Goal: Information Seeking & Learning: Learn about a topic

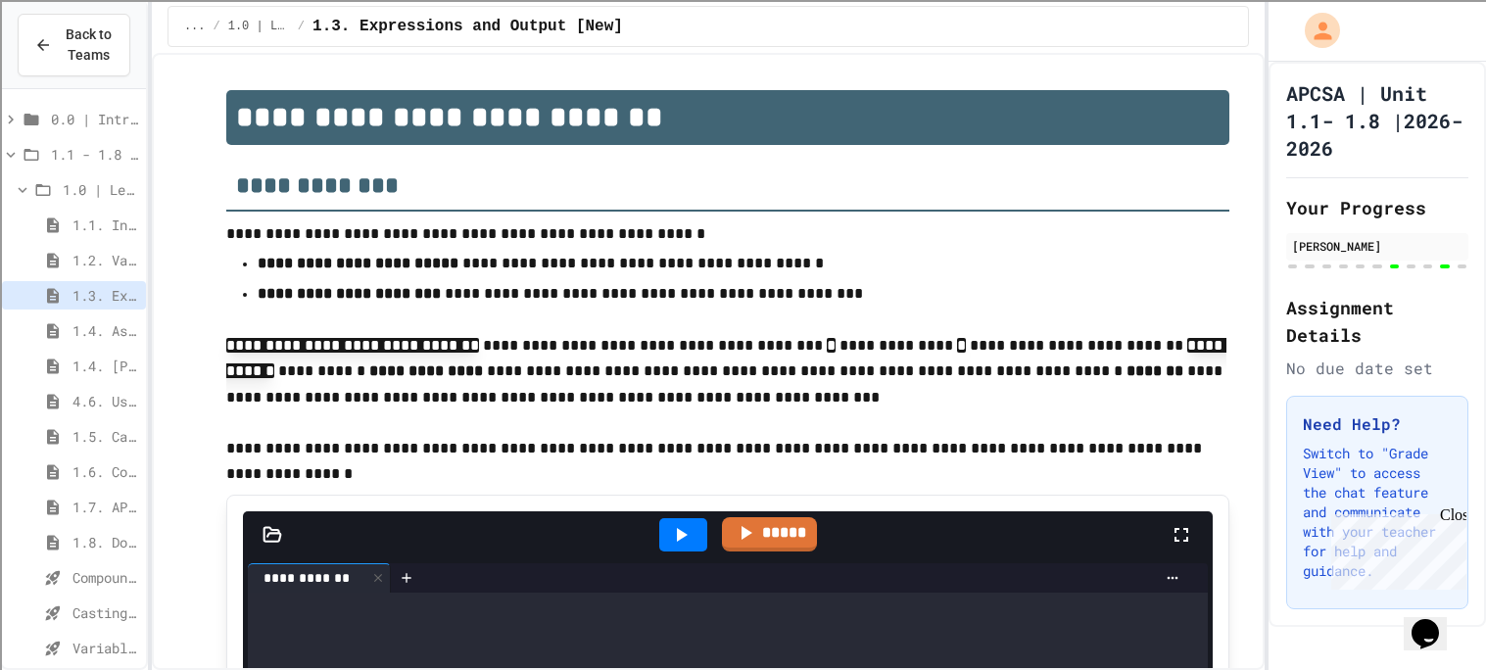
click at [100, 343] on div "1.4. Assignment and Input" at bounding box center [74, 330] width 144 height 28
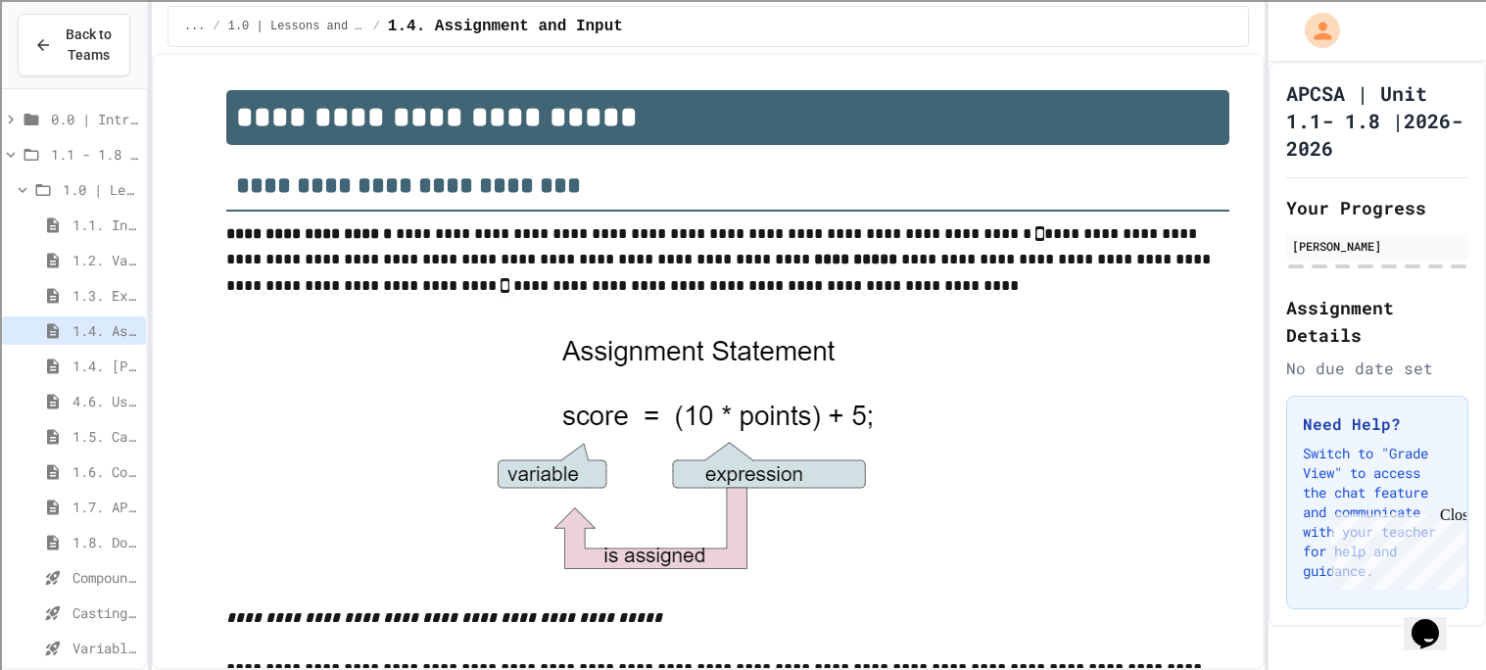
click at [89, 371] on span "1.4. [PERSON_NAME] and User Input" at bounding box center [105, 366] width 66 height 21
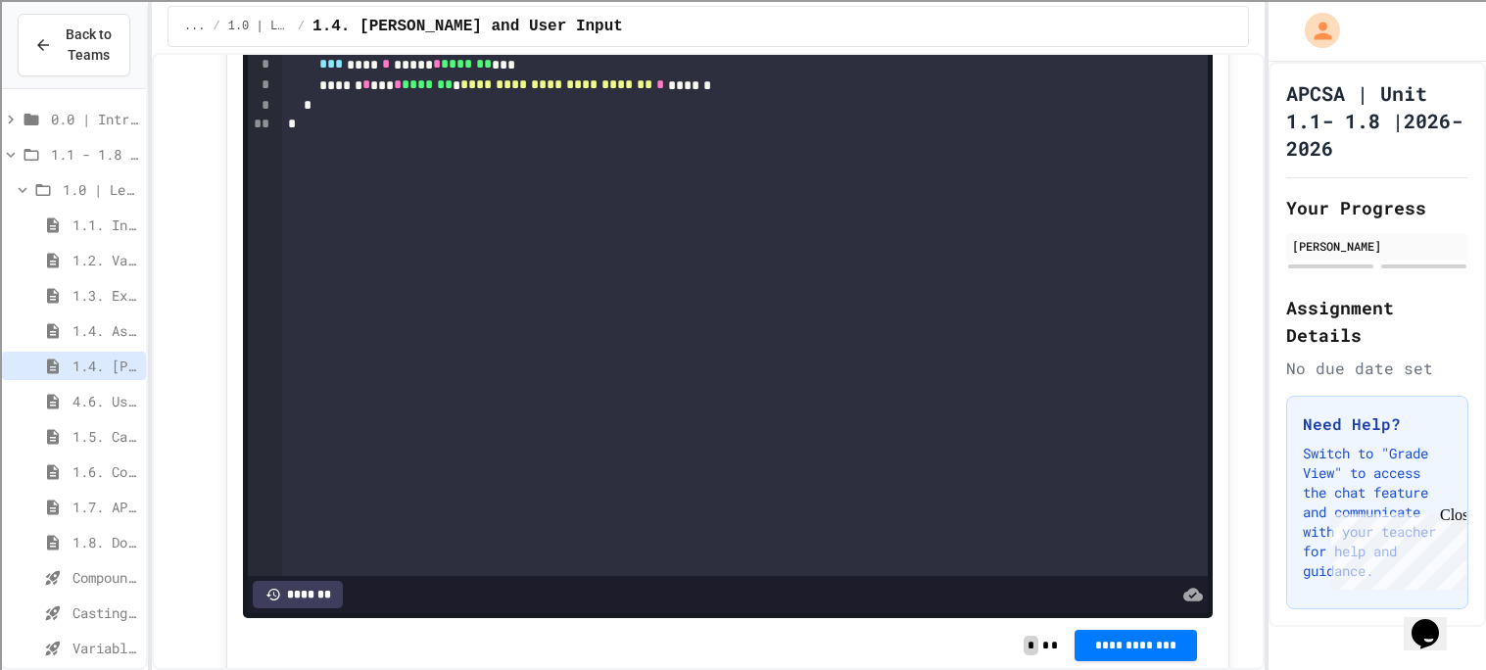
scroll to position [2575, 0]
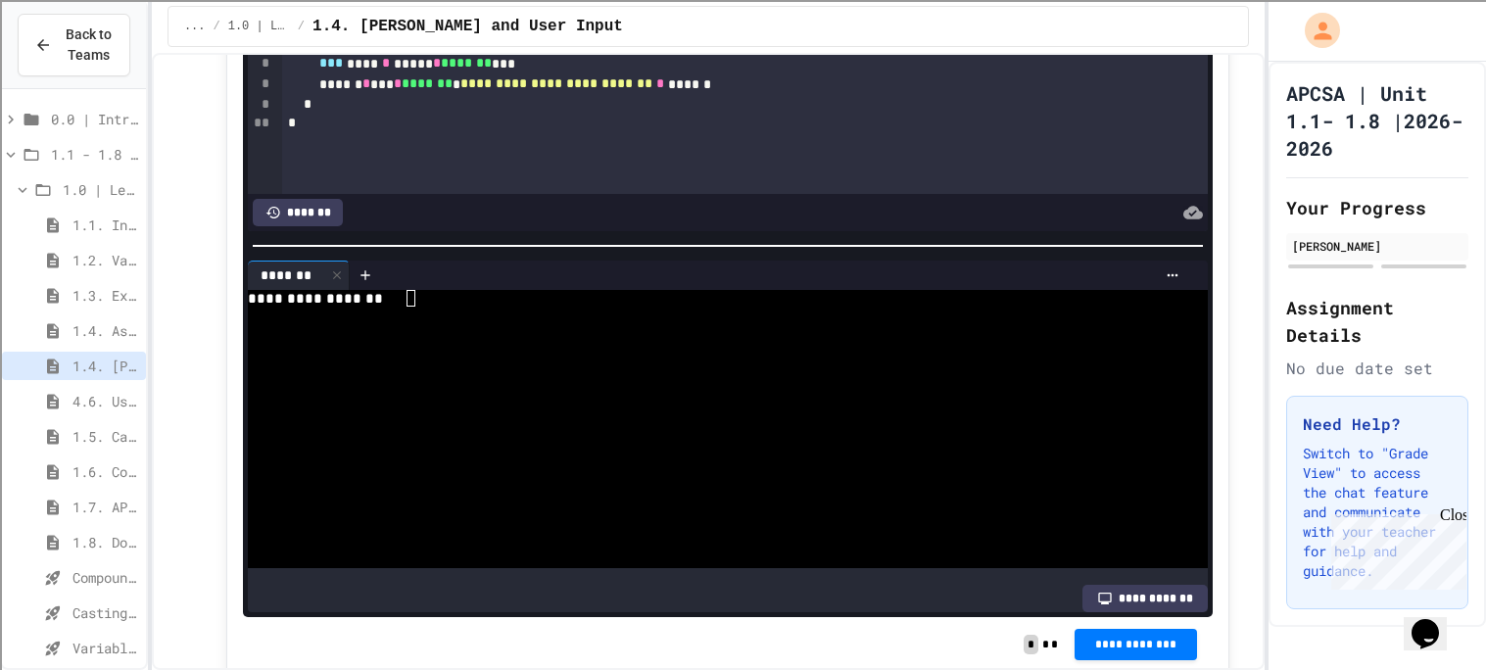
click at [511, 308] on div "**********" at bounding box center [719, 299] width 943 height 18
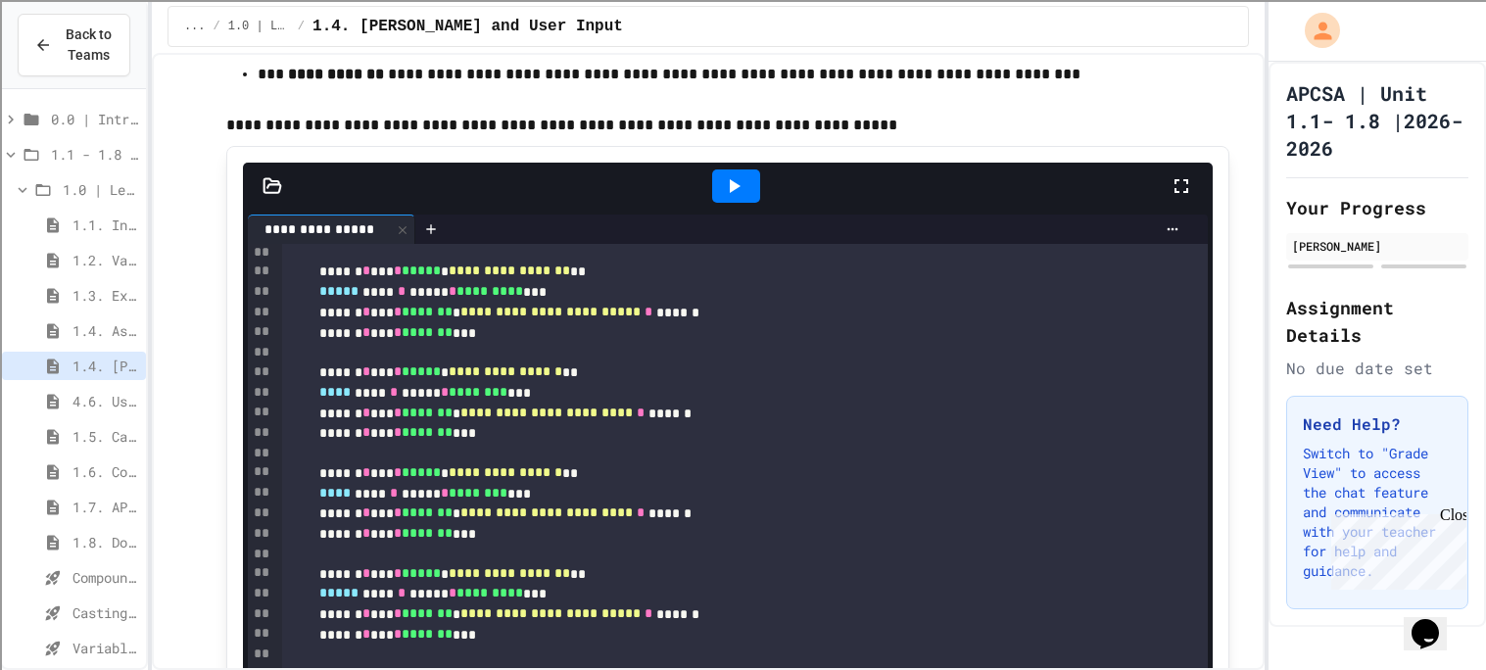
scroll to position [3843, 0]
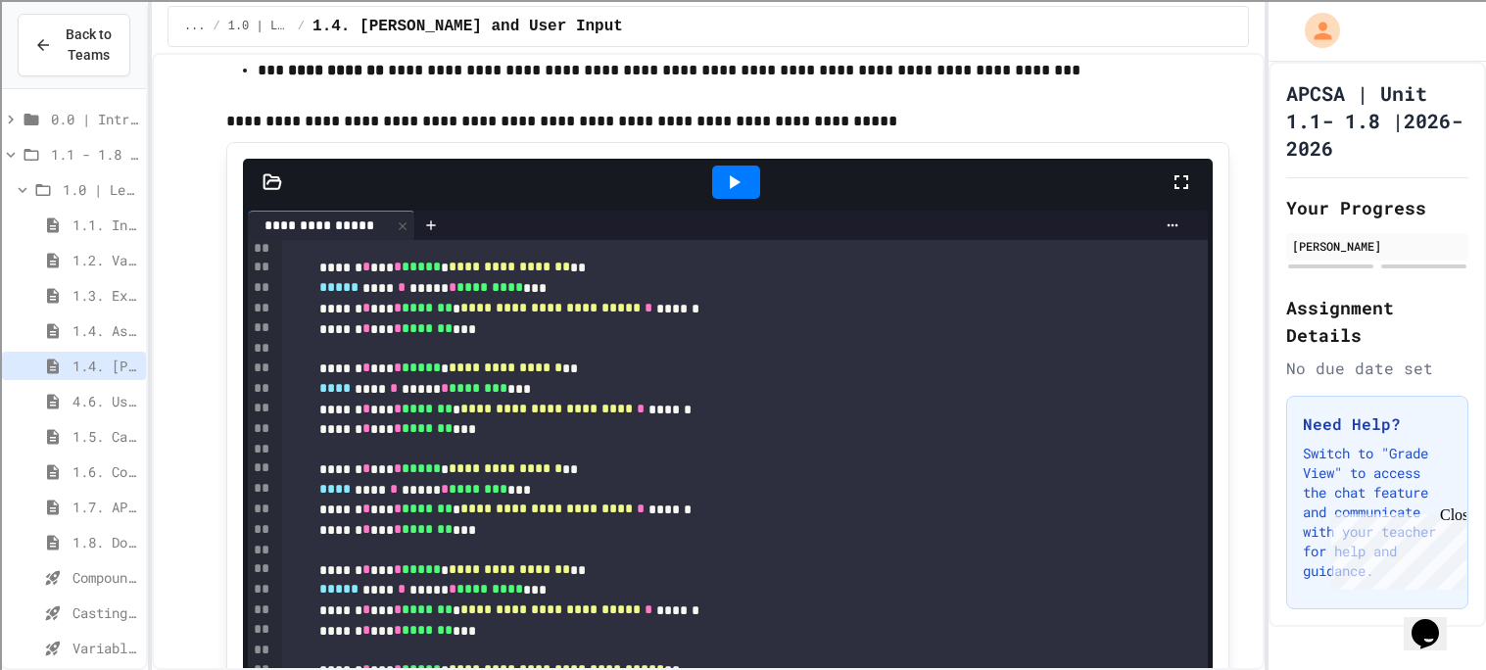
click at [745, 199] on div at bounding box center [736, 182] width 48 height 33
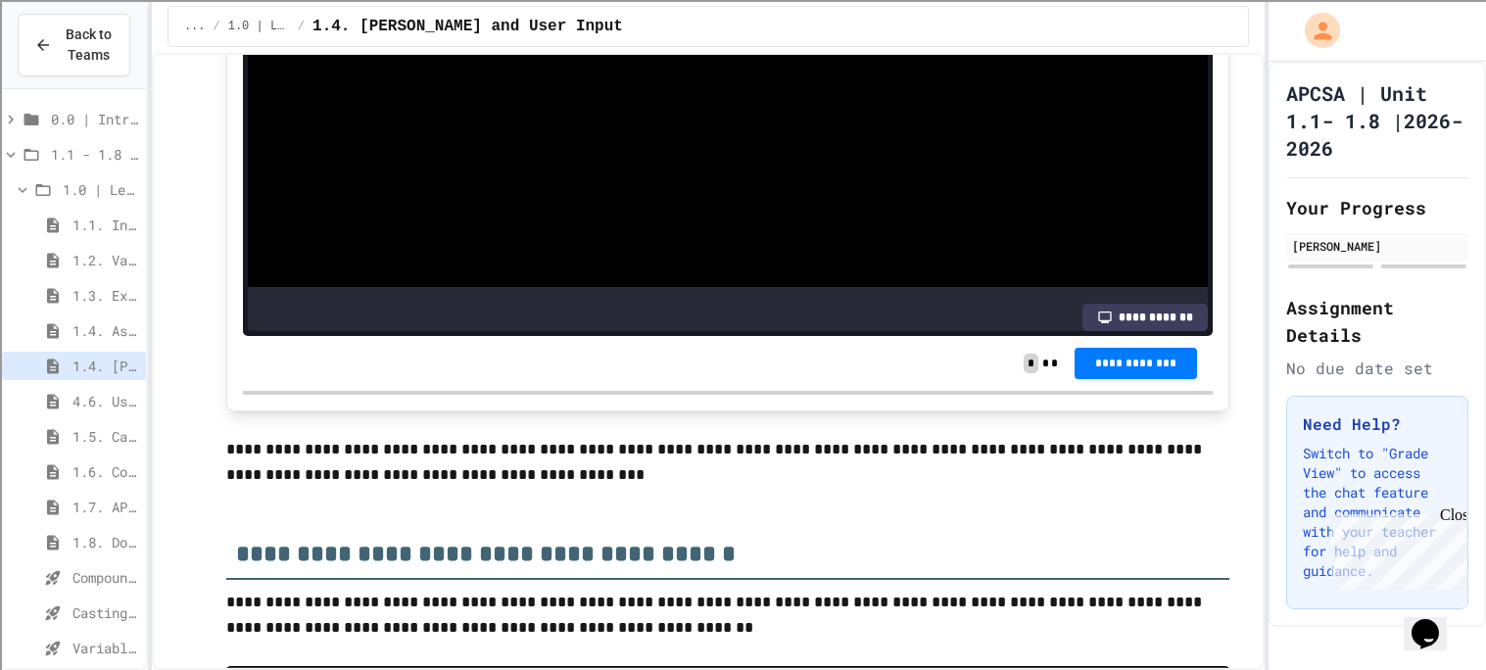
scroll to position [4456, 0]
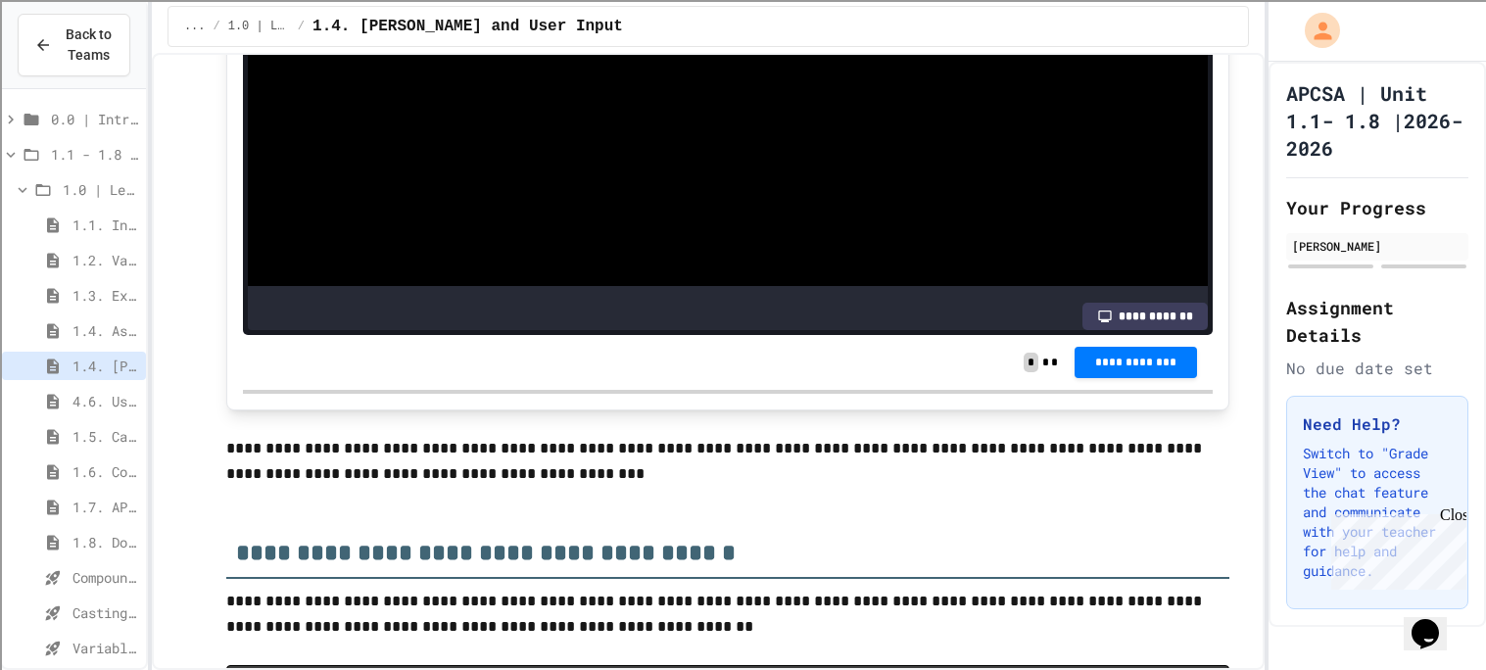
click at [413, 25] on textarea "Terminal input" at bounding box center [411, 17] width 9 height 18
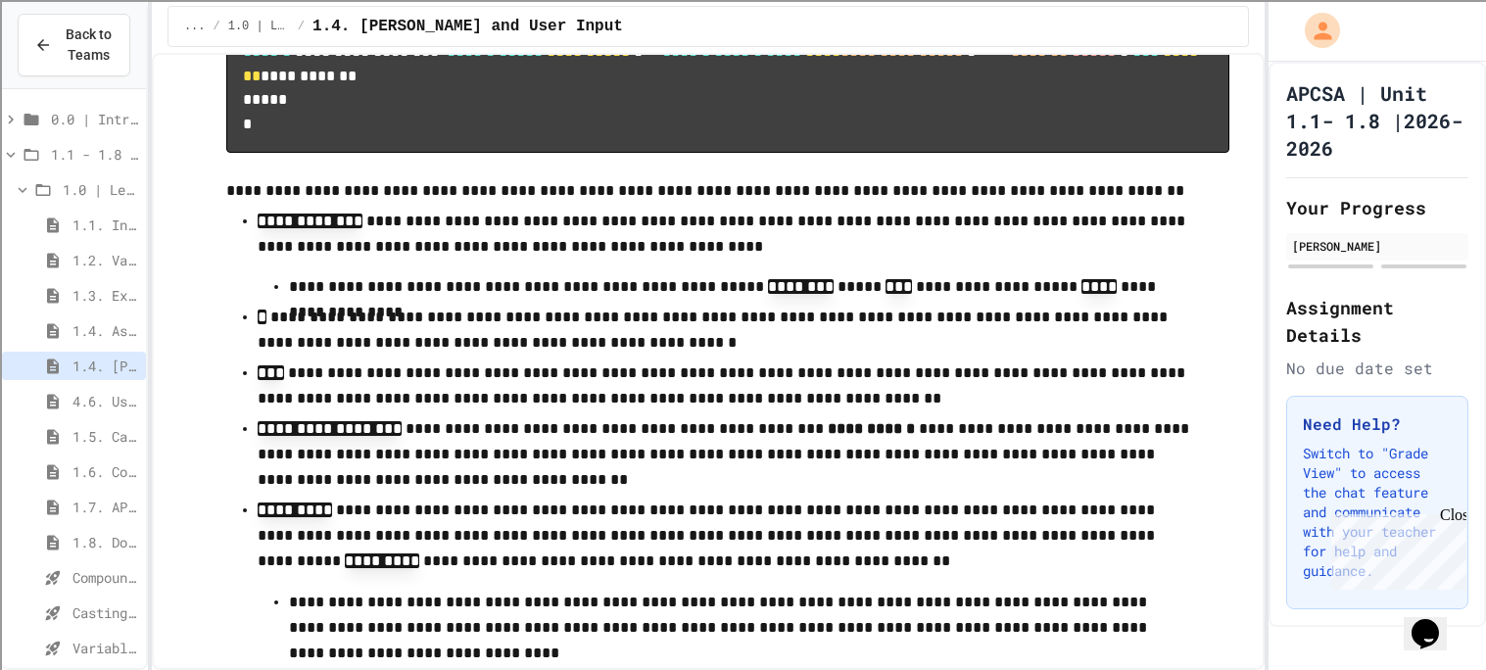
scroll to position [0, 0]
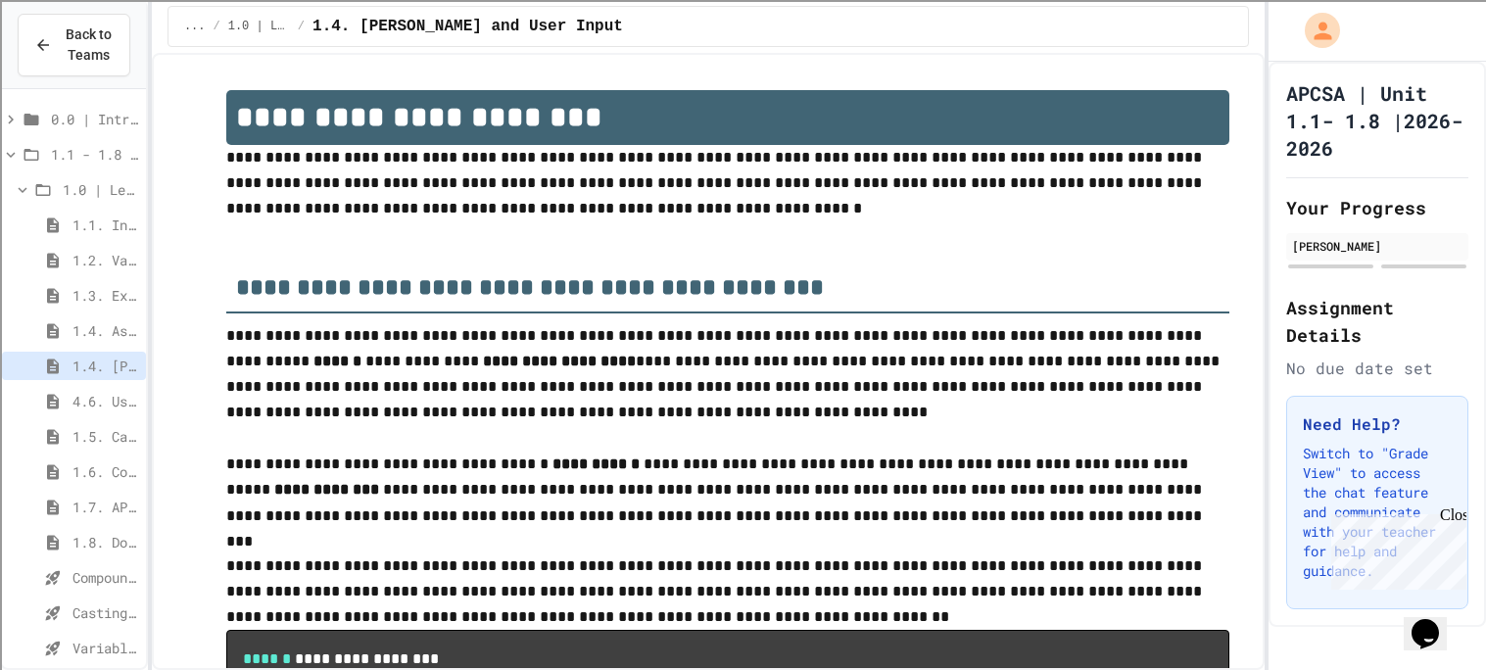
click at [118, 399] on span "4.6. Using Text Files" at bounding box center [105, 401] width 66 height 21
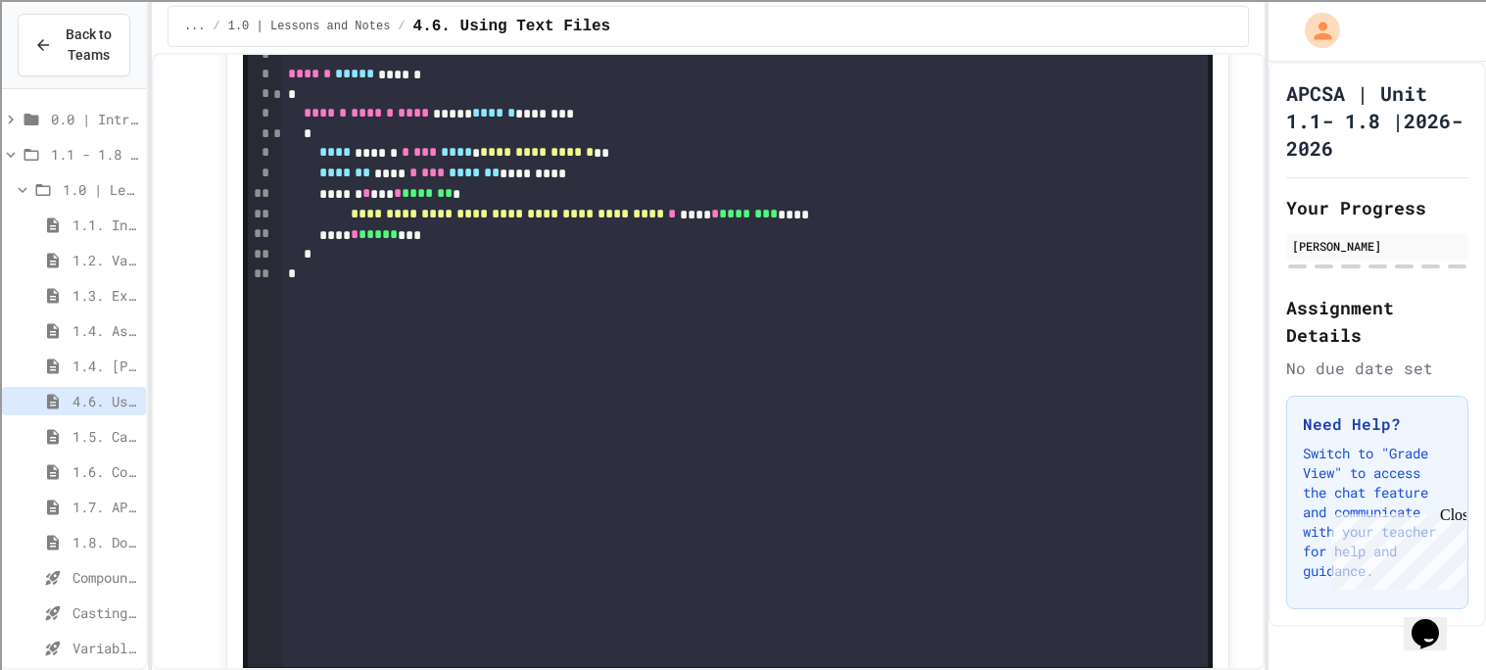
scroll to position [1720, 0]
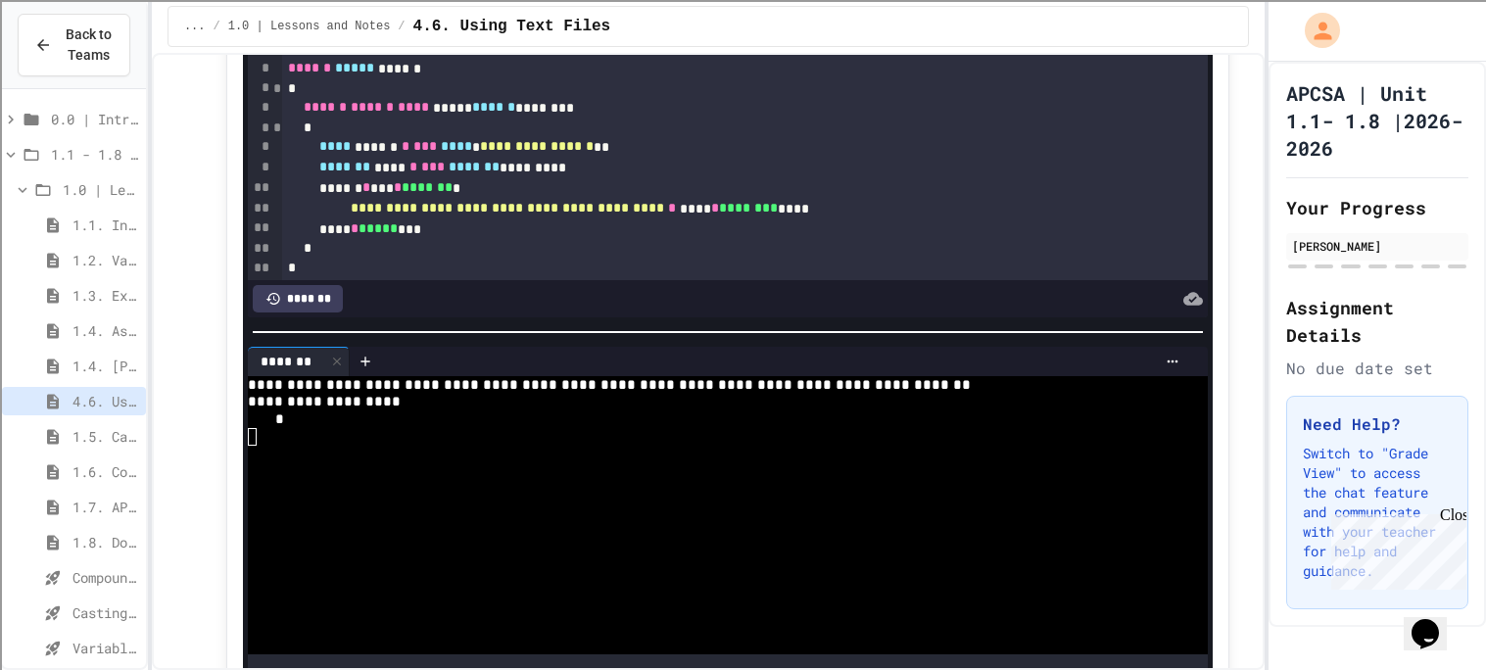
scroll to position [2, 0]
click at [450, 77] on div "****** ***** ******" at bounding box center [745, 67] width 926 height 21
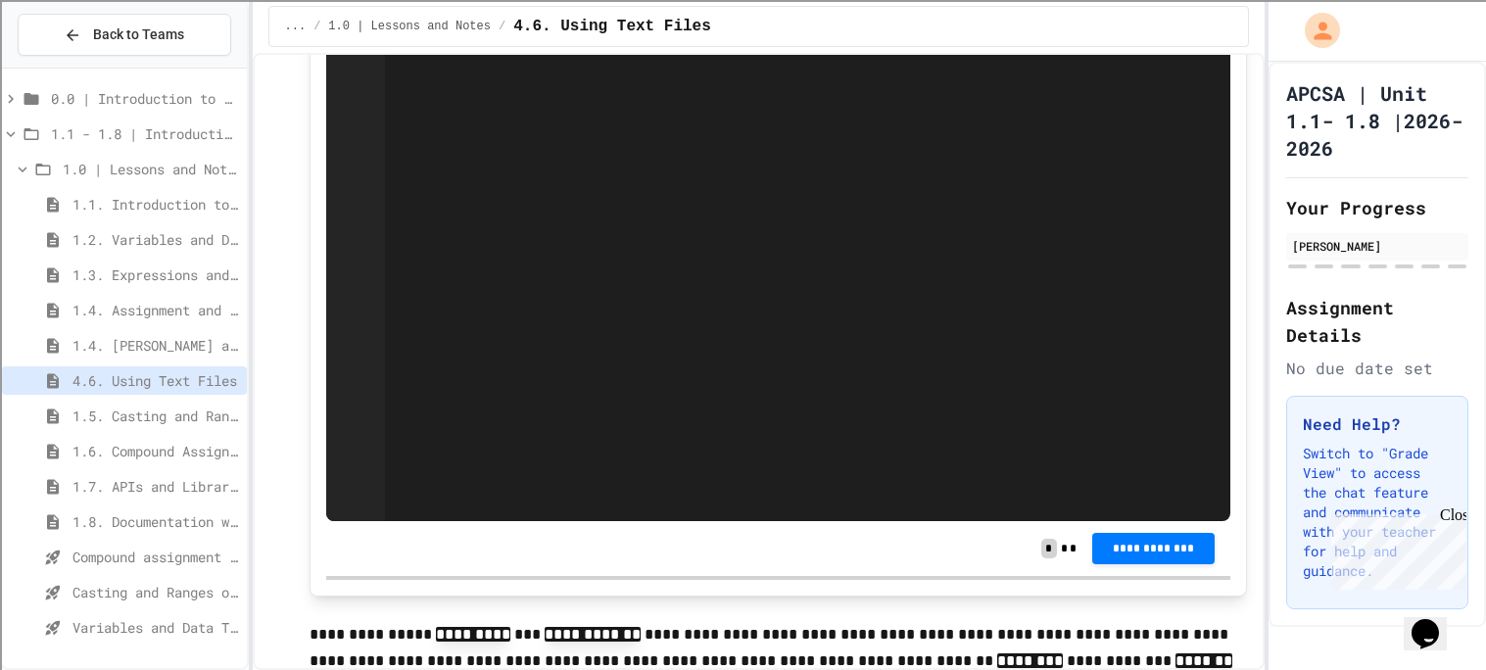
scroll to position [3589, 0]
